Goal: Task Accomplishment & Management: Manage account settings

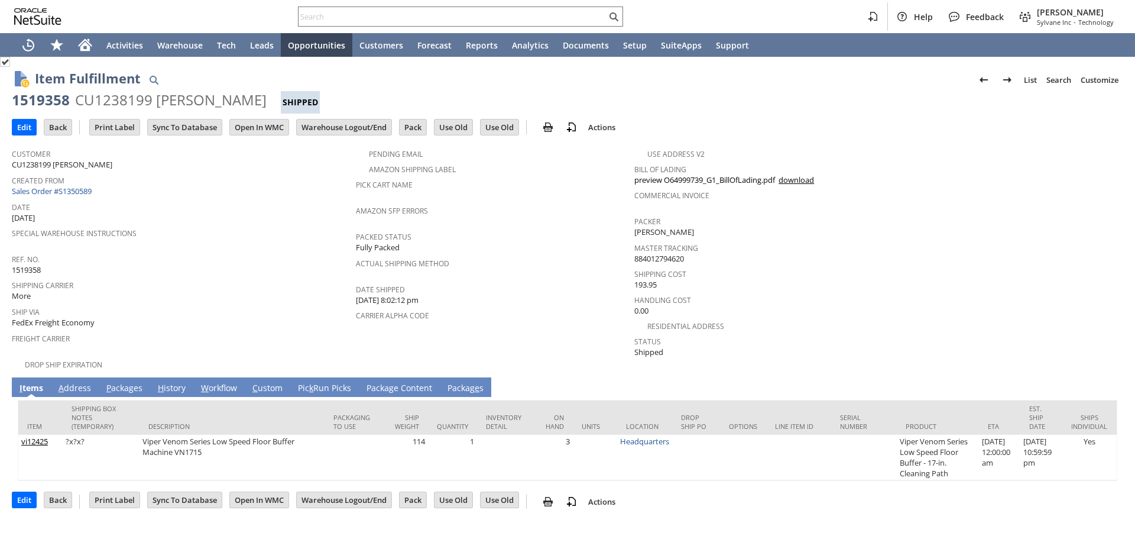
click at [282, 241] on div "Special Warehouse Instructions" at bounding box center [181, 237] width 338 height 25
click at [258, 313] on div "Ship Via FedEx Freight Economy" at bounding box center [181, 315] width 338 height 25
click at [418, 125] on input "Pack" at bounding box center [413, 126] width 27 height 15
click at [287, 294] on div "Shipping Carrier More" at bounding box center [181, 289] width 338 height 25
click at [124, 129] on input "Print Label" at bounding box center [115, 126] width 50 height 15
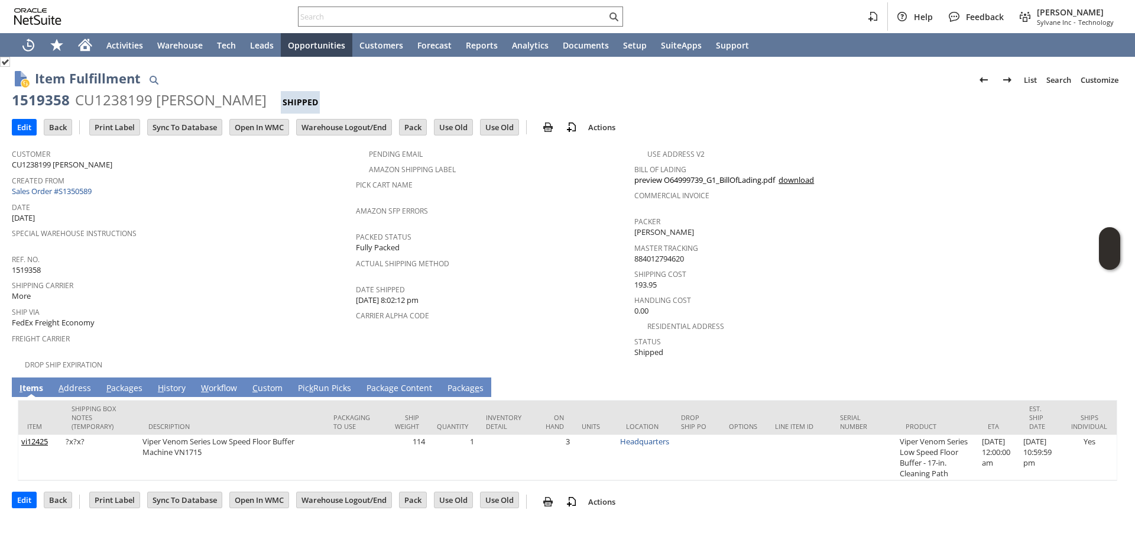
click at [413, 85] on div "Item Fulfillment List Search Customize Customize Form New Body Field New Column…" at bounding box center [579, 80] width 1088 height 22
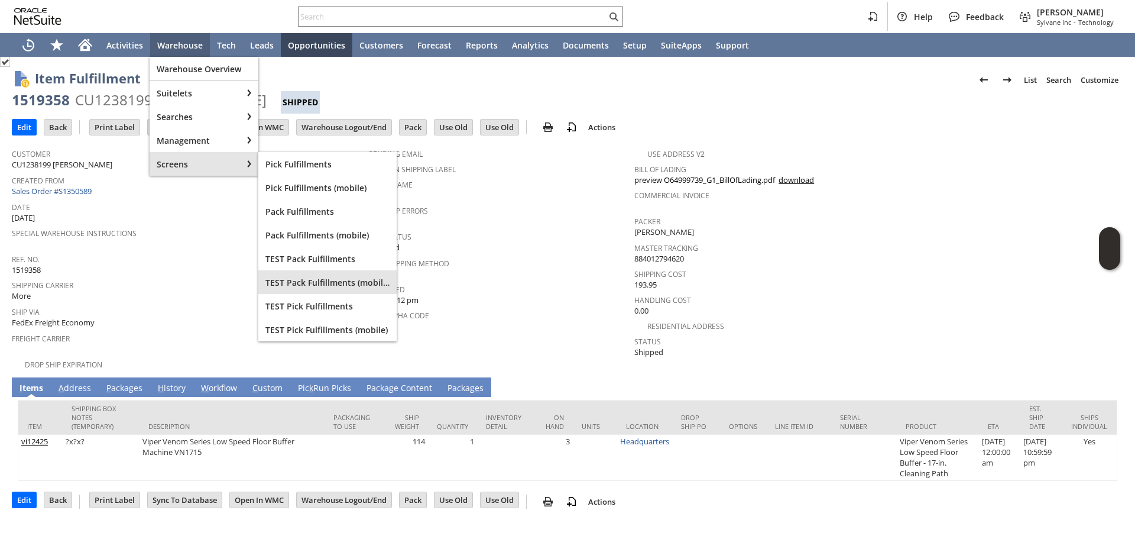
drag, startPoint x: 321, startPoint y: 278, endPoint x: 315, endPoint y: 278, distance: 6.5
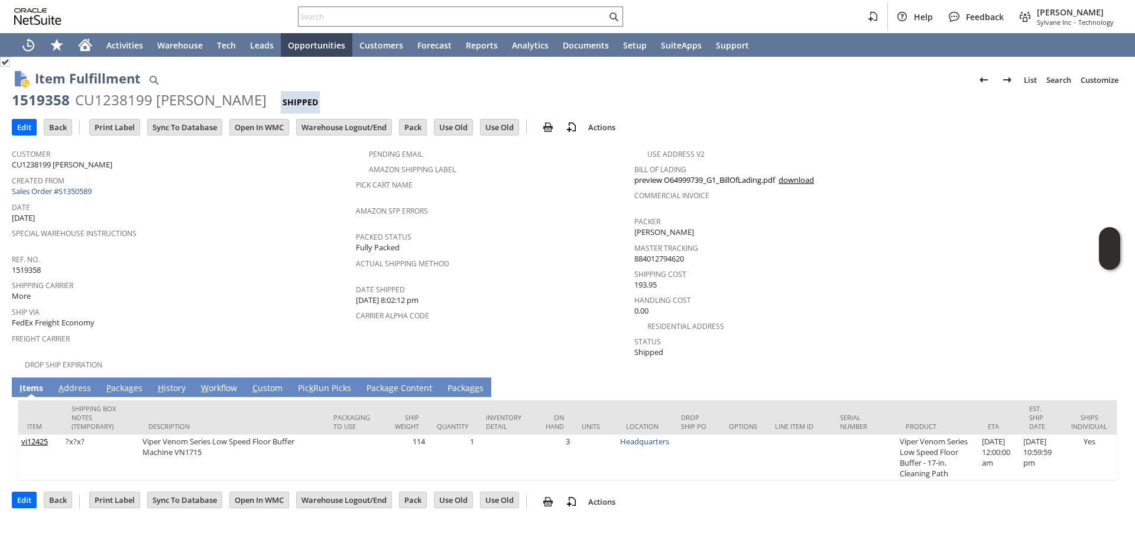
click at [848, 124] on div "Edit Back New Print Print Label Print Item labels" at bounding box center [567, 128] width 1111 height 29
click at [168, 277] on span "Shipping Carrier" at bounding box center [181, 284] width 338 height 14
click at [677, 116] on div "Edit Back New Print Print Label Print Item labels" at bounding box center [567, 128] width 1111 height 29
click at [558, 216] on div "Amazon SFP Errors" at bounding box center [492, 214] width 273 height 25
click at [21, 125] on input "Edit" at bounding box center [24, 126] width 24 height 15
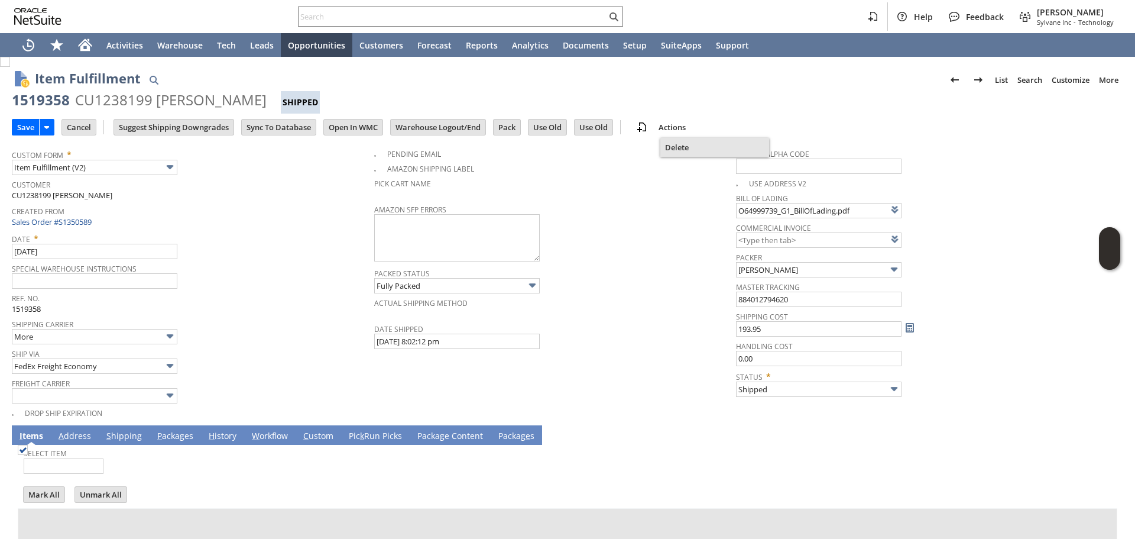
click at [667, 146] on span "Delete" at bounding box center [714, 147] width 99 height 11
